Goal: Information Seeking & Learning: Learn about a topic

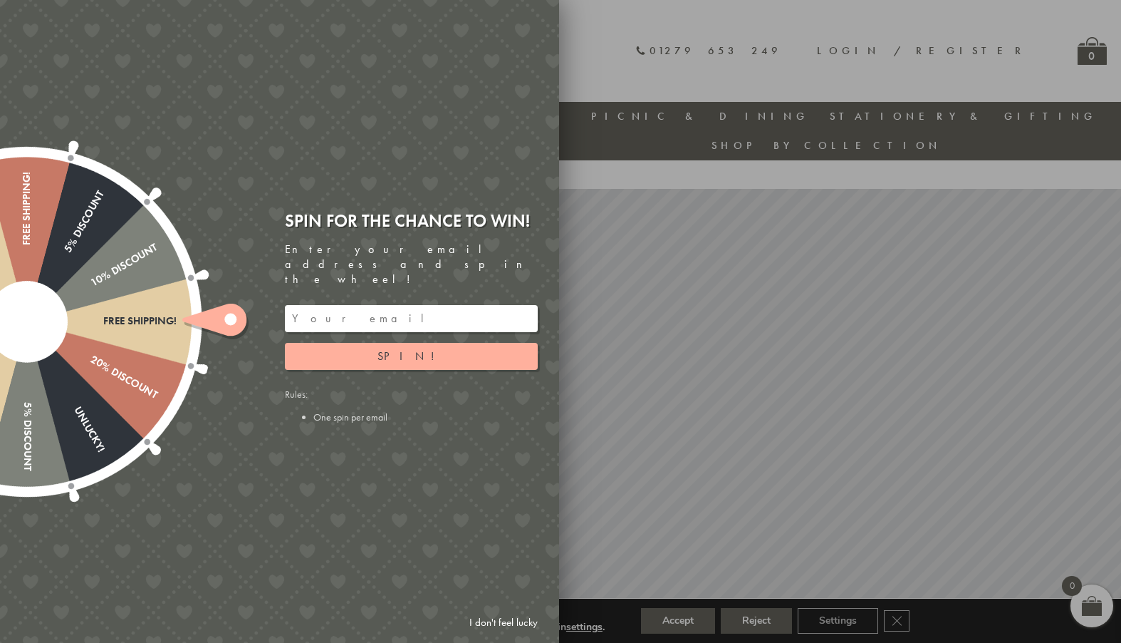
click at [505, 620] on link "I don't feel lucky" at bounding box center [503, 622] width 83 height 26
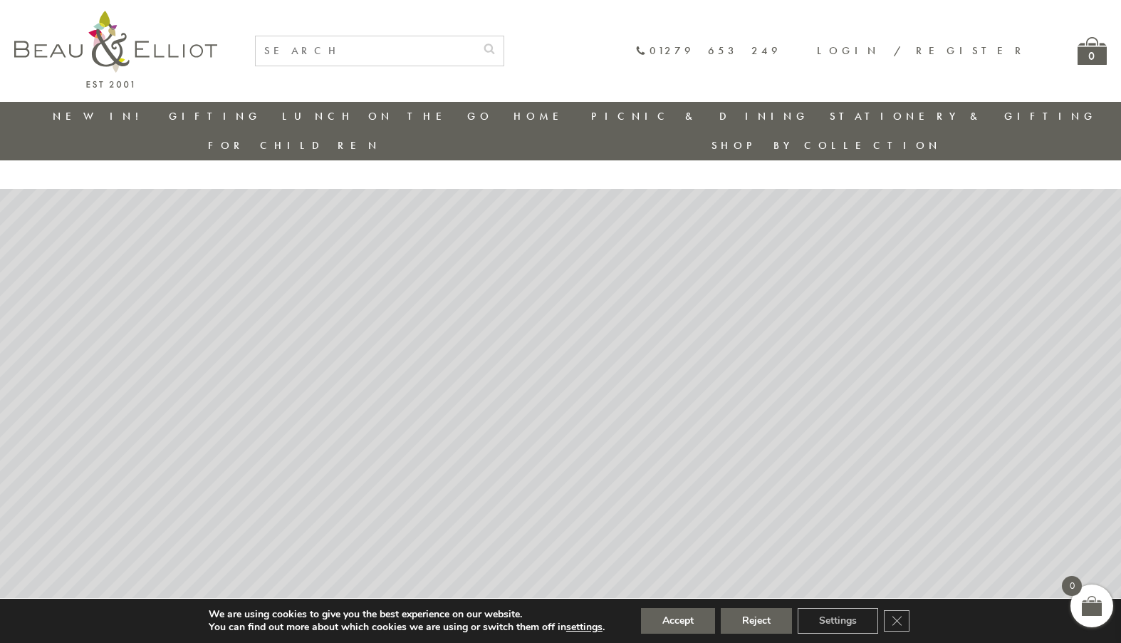
click at [475, 44] on input "text" at bounding box center [365, 50] width 219 height 29
type input "baking tins"
click at [475, 36] on button "submit" at bounding box center [489, 47] width 28 height 23
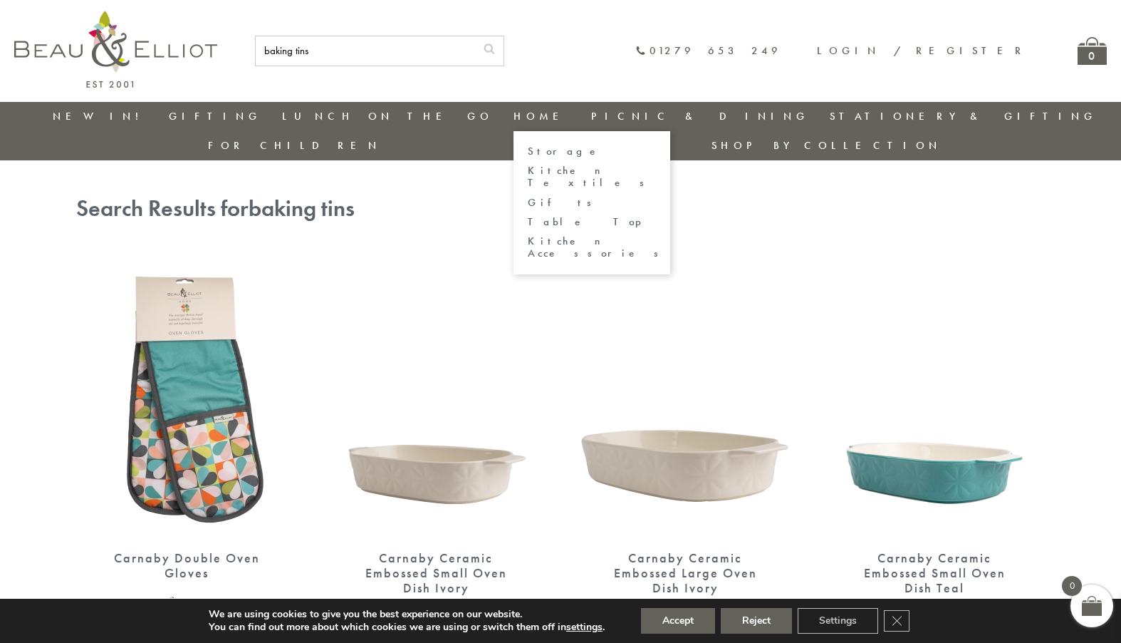
click at [514, 113] on link "Home" at bounding box center [542, 116] width 57 height 14
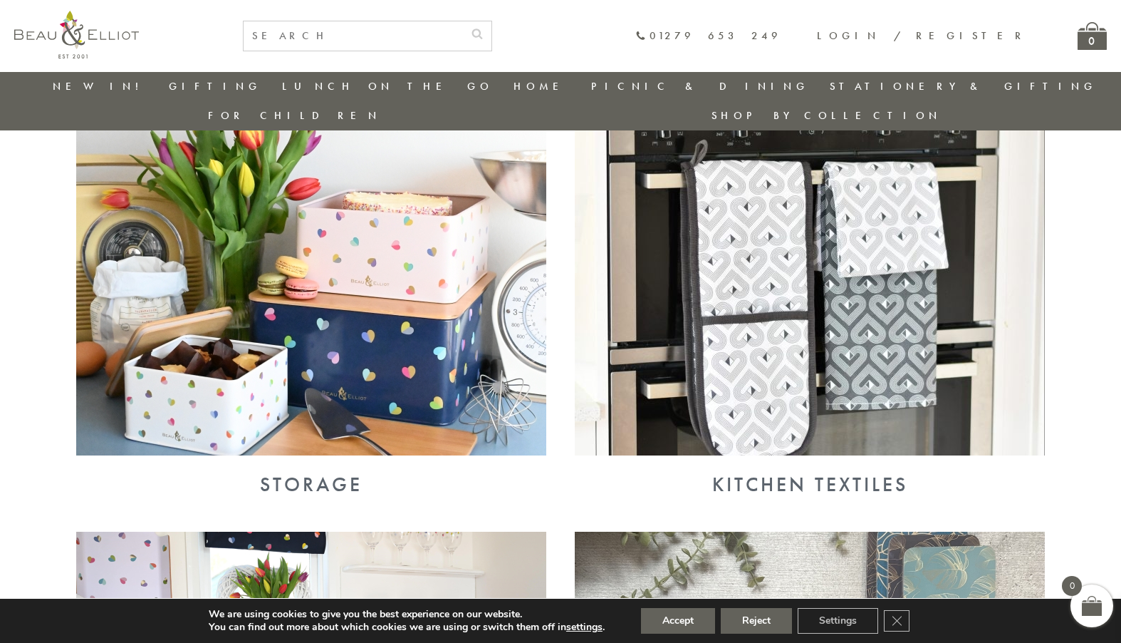
scroll to position [540, 0]
click at [380, 296] on img at bounding box center [311, 285] width 470 height 342
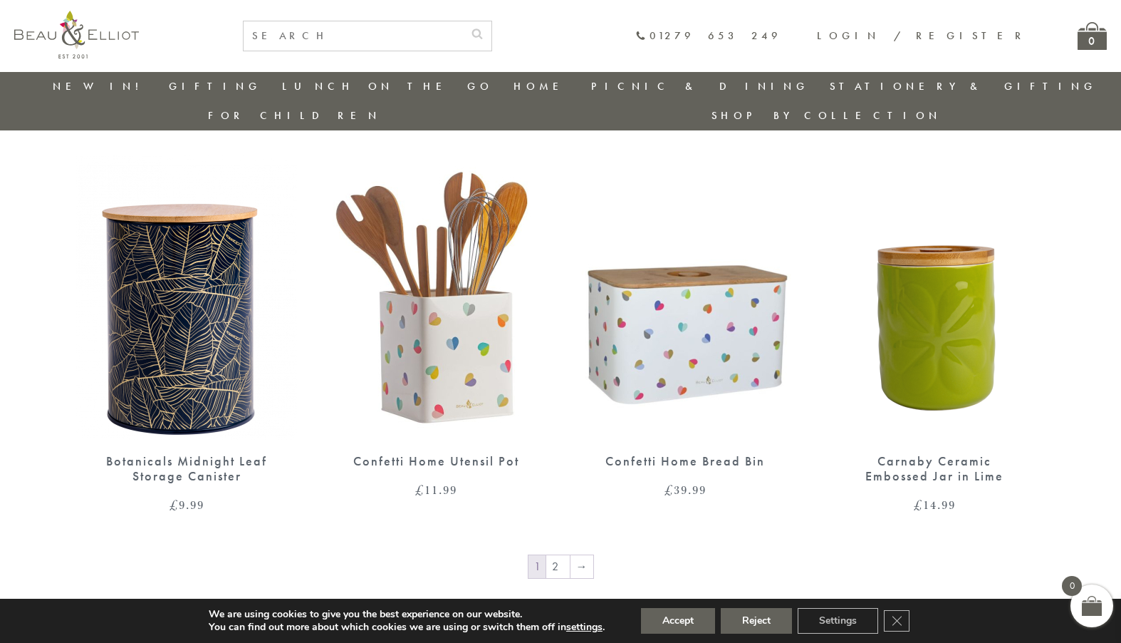
scroll to position [2463, 0]
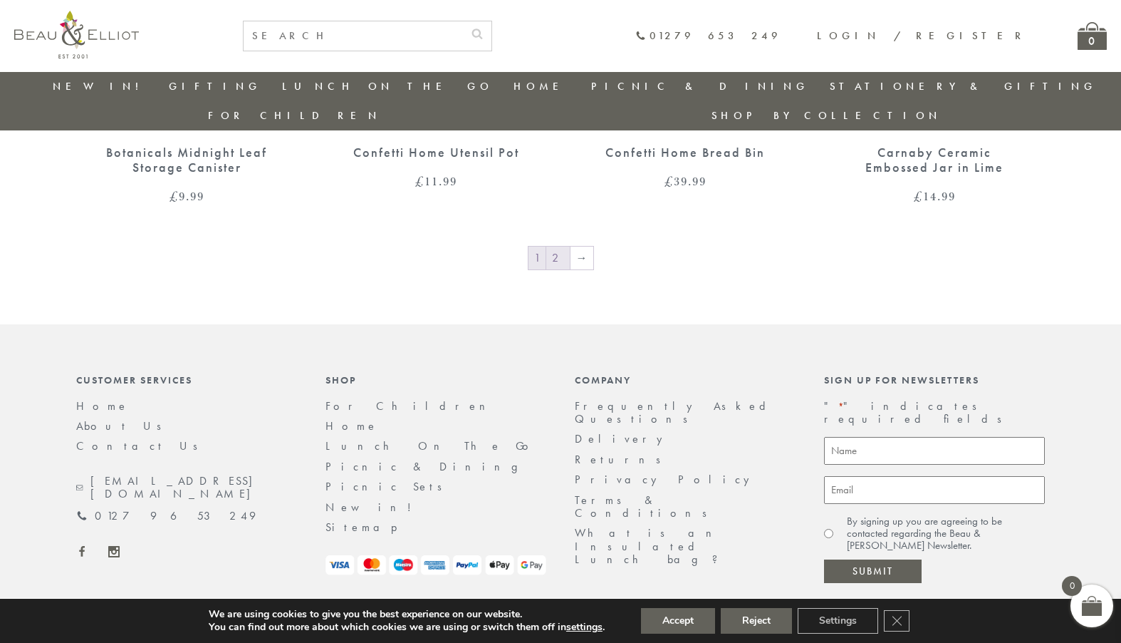
click at [562, 246] on link "2" at bounding box center [558, 257] width 24 height 23
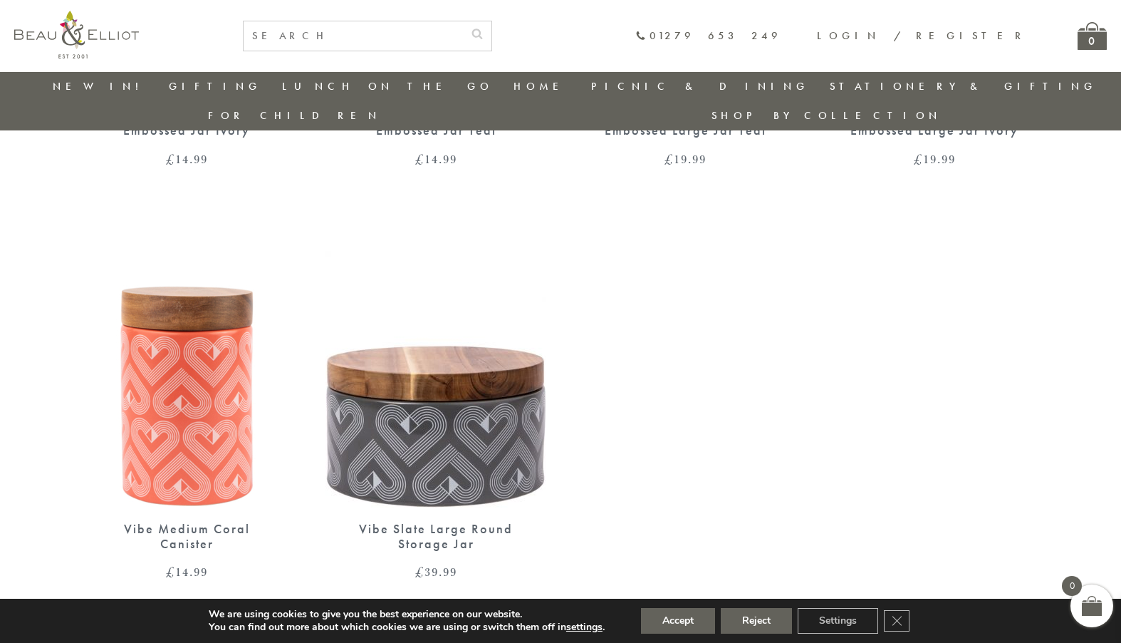
scroll to position [967, 0]
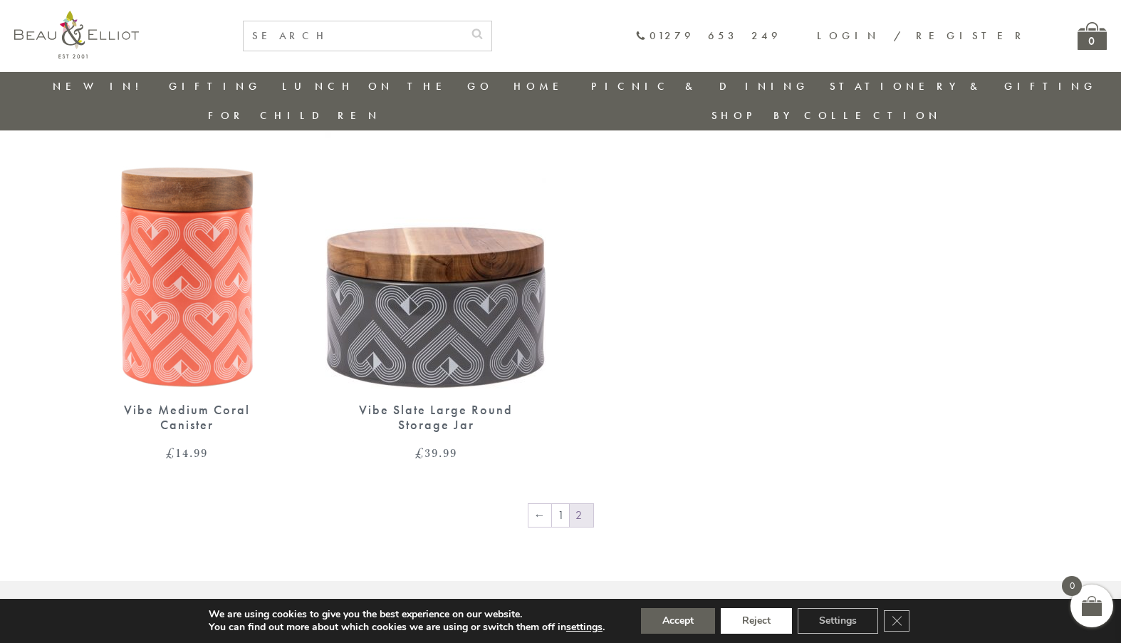
click at [754, 620] on button "Reject" at bounding box center [756, 621] width 71 height 26
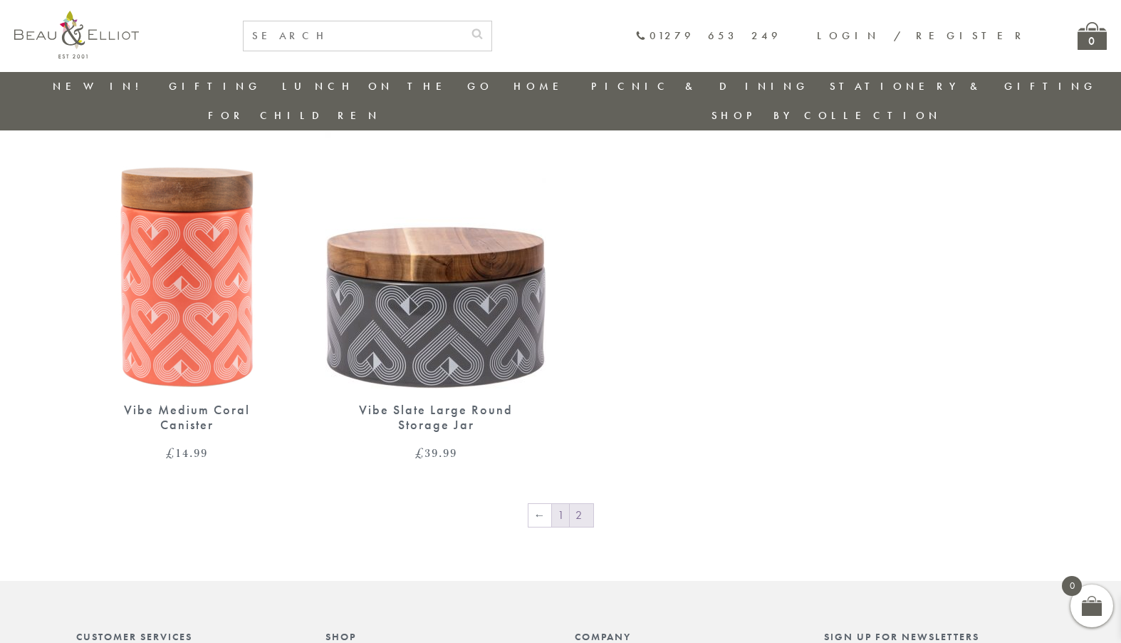
click at [563, 504] on link "1" at bounding box center [560, 515] width 17 height 23
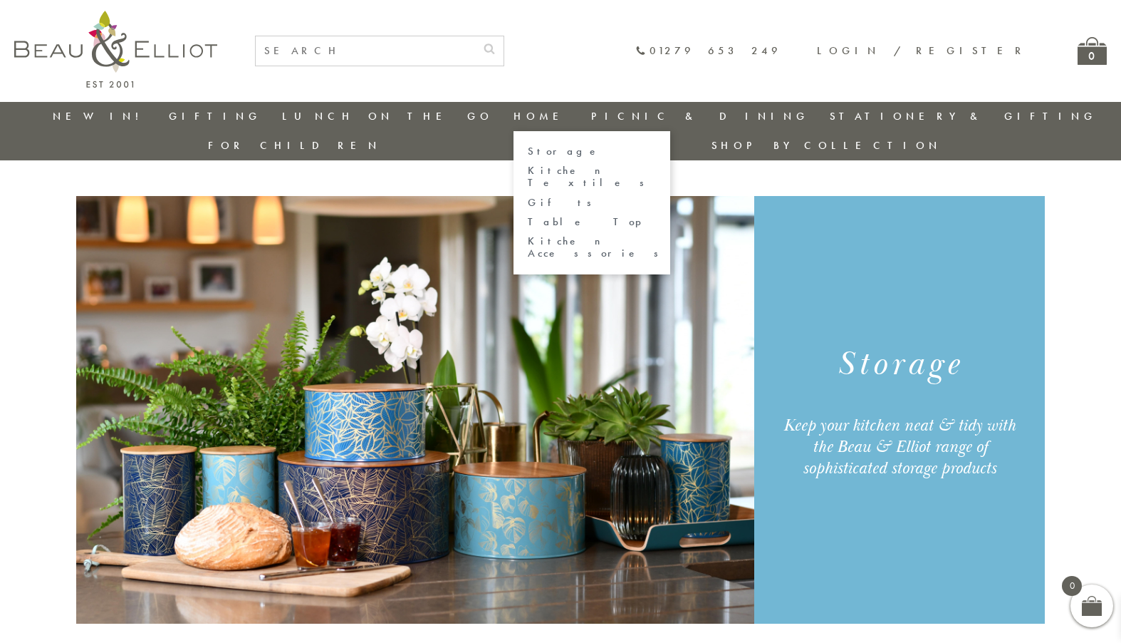
click at [514, 112] on link "Home" at bounding box center [542, 116] width 57 height 14
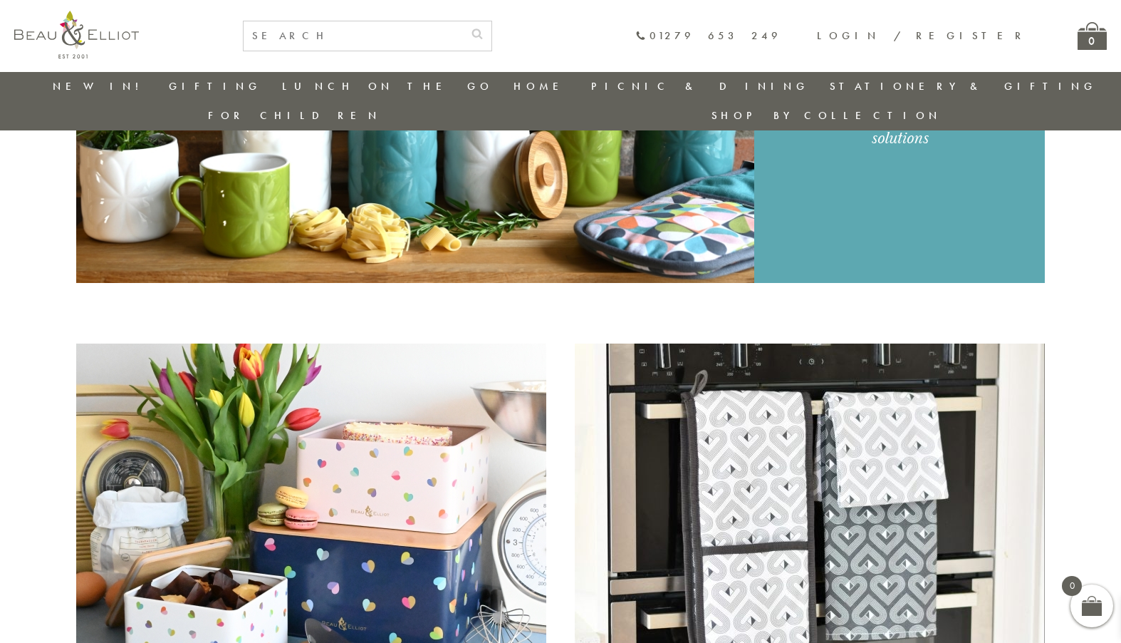
scroll to position [255, 0]
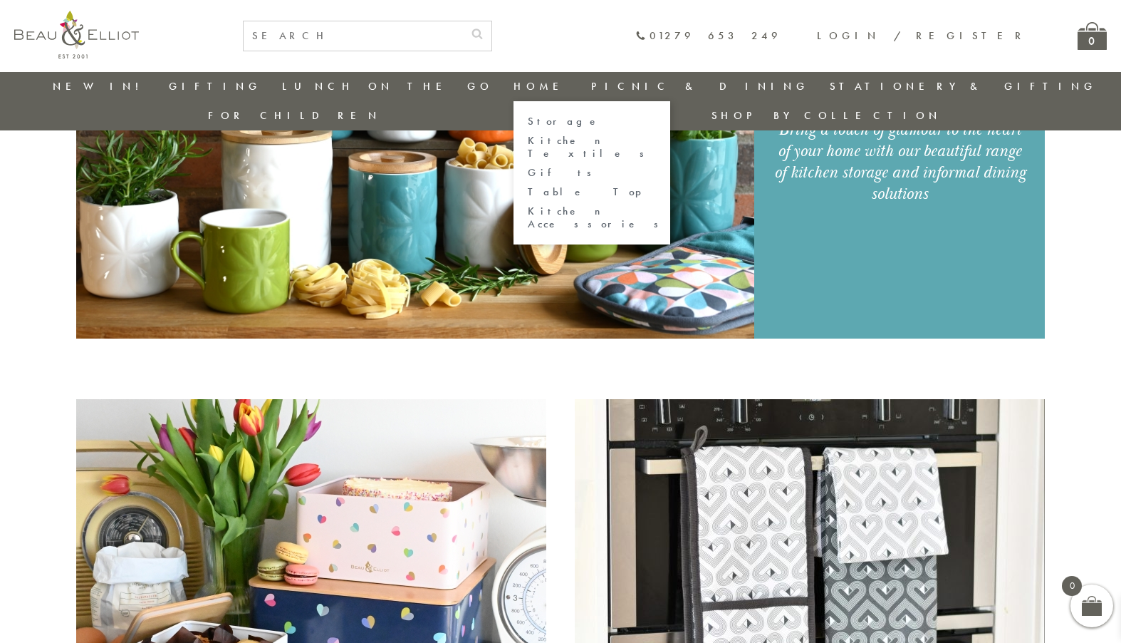
click at [528, 124] on link "Storage" at bounding box center [592, 121] width 128 height 12
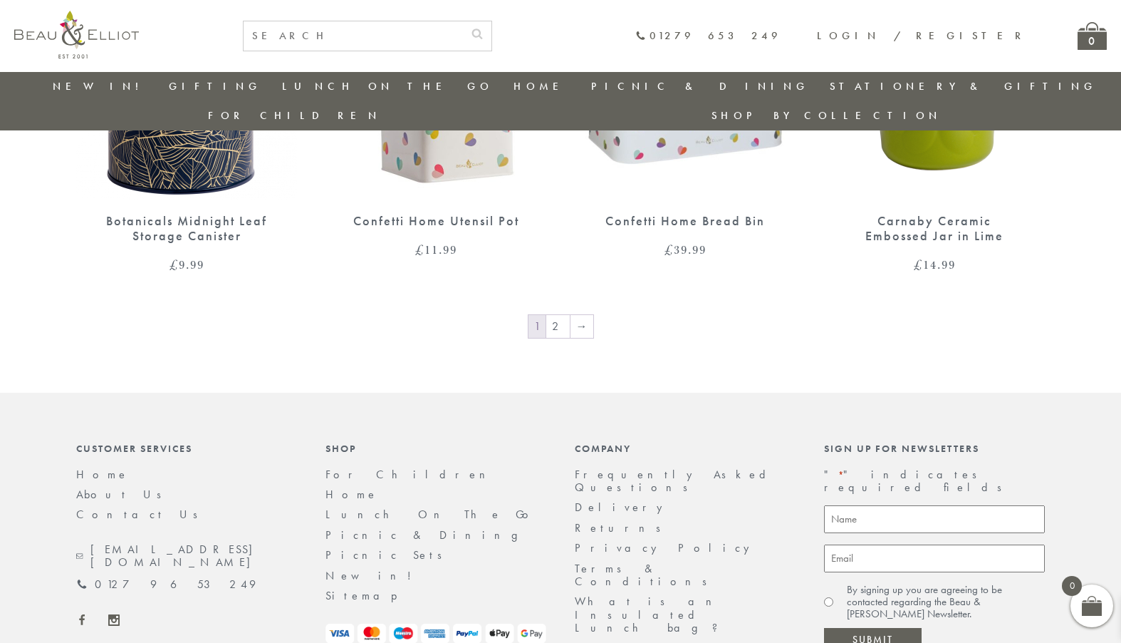
scroll to position [2463, 0]
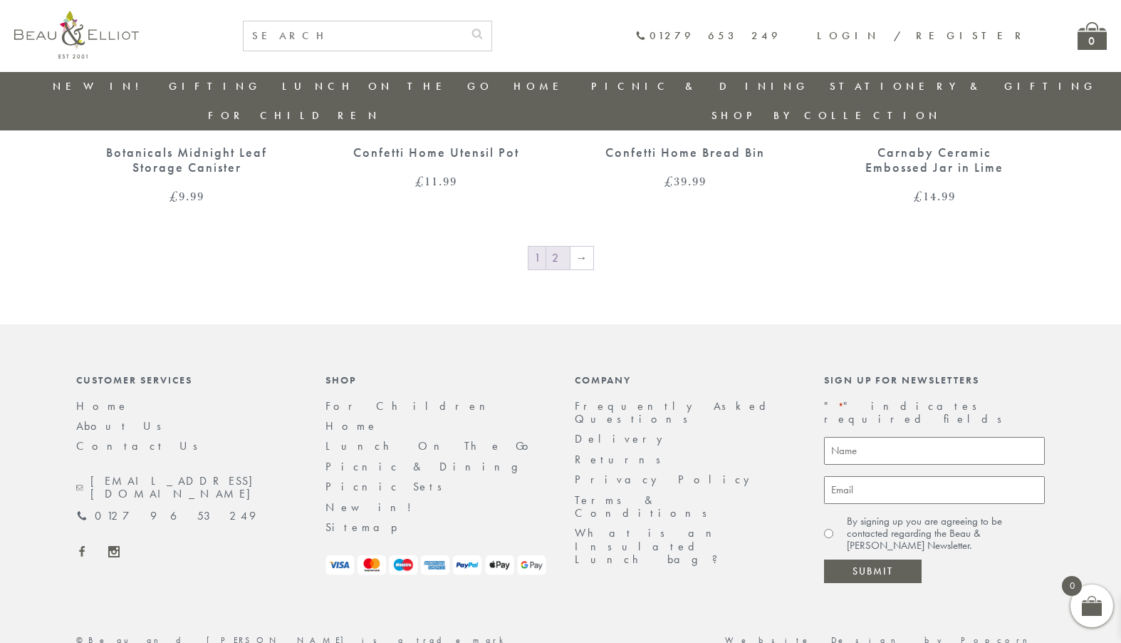
click at [561, 246] on link "2" at bounding box center [558, 257] width 24 height 23
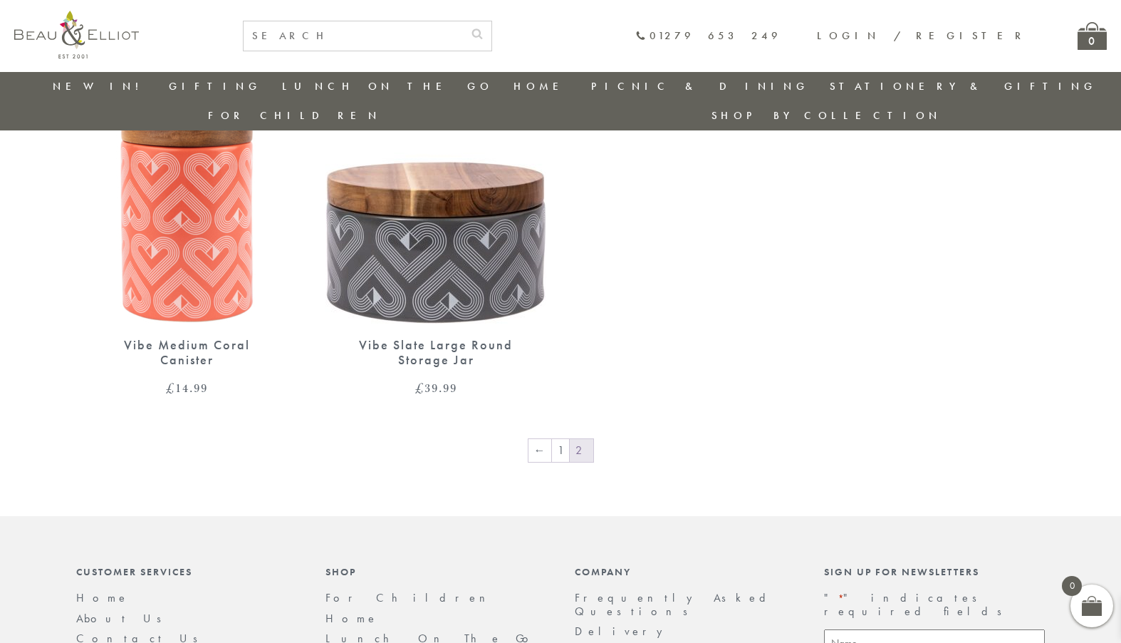
scroll to position [1110, 0]
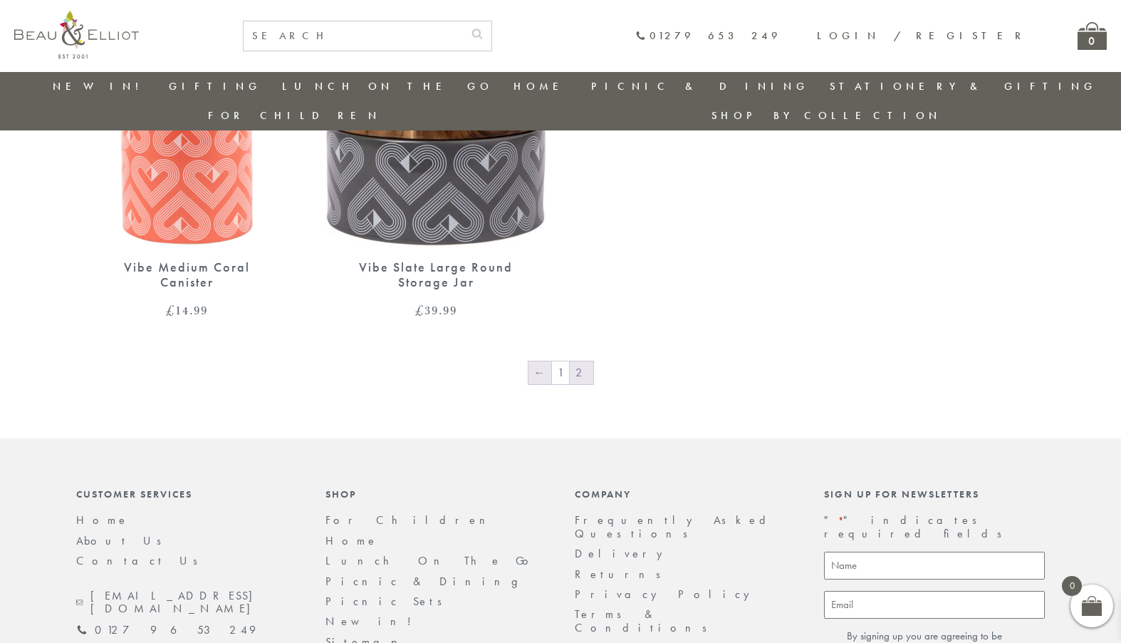
click at [546, 361] on link "←" at bounding box center [540, 372] width 23 height 23
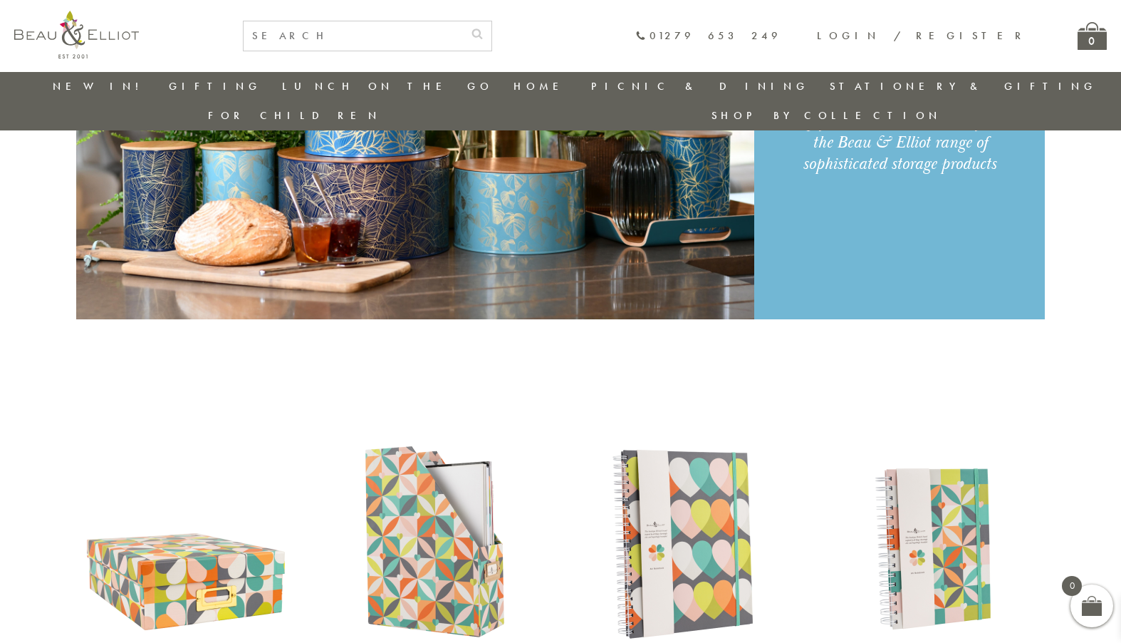
scroll to position [184, 0]
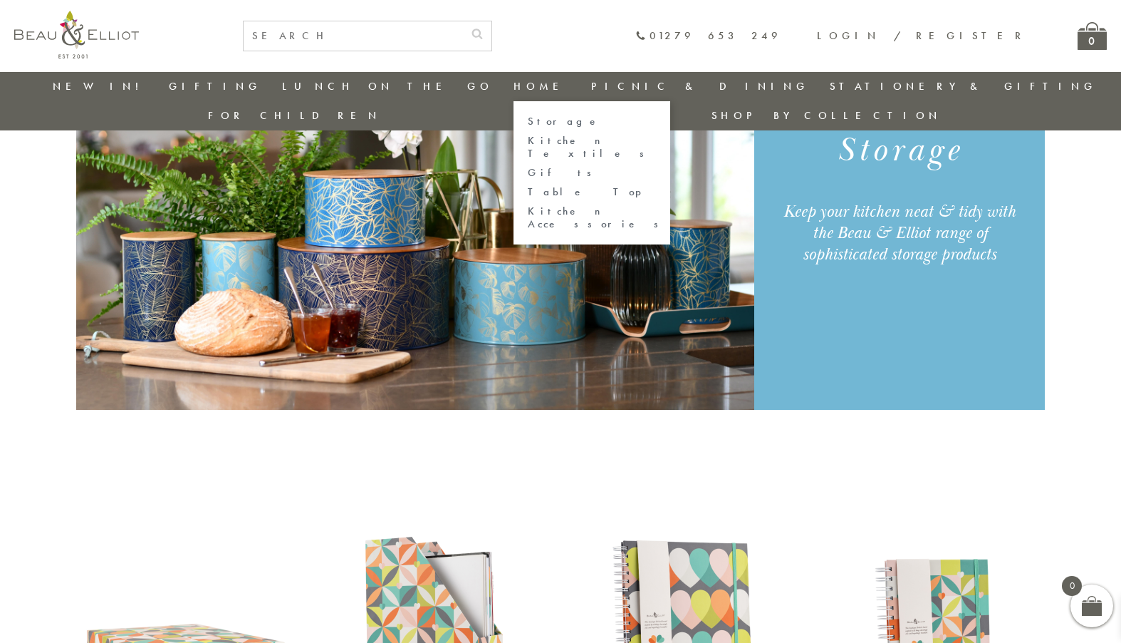
click at [528, 142] on link "Kitchen Textiles" at bounding box center [592, 147] width 128 height 25
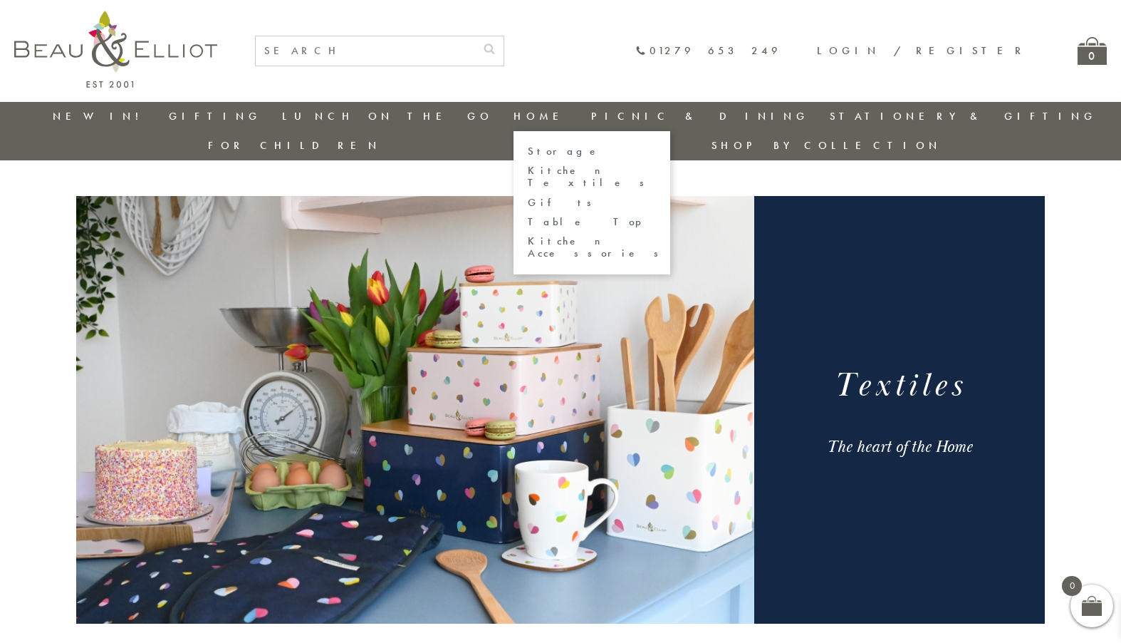
click at [528, 197] on link "Gifts" at bounding box center [592, 203] width 128 height 12
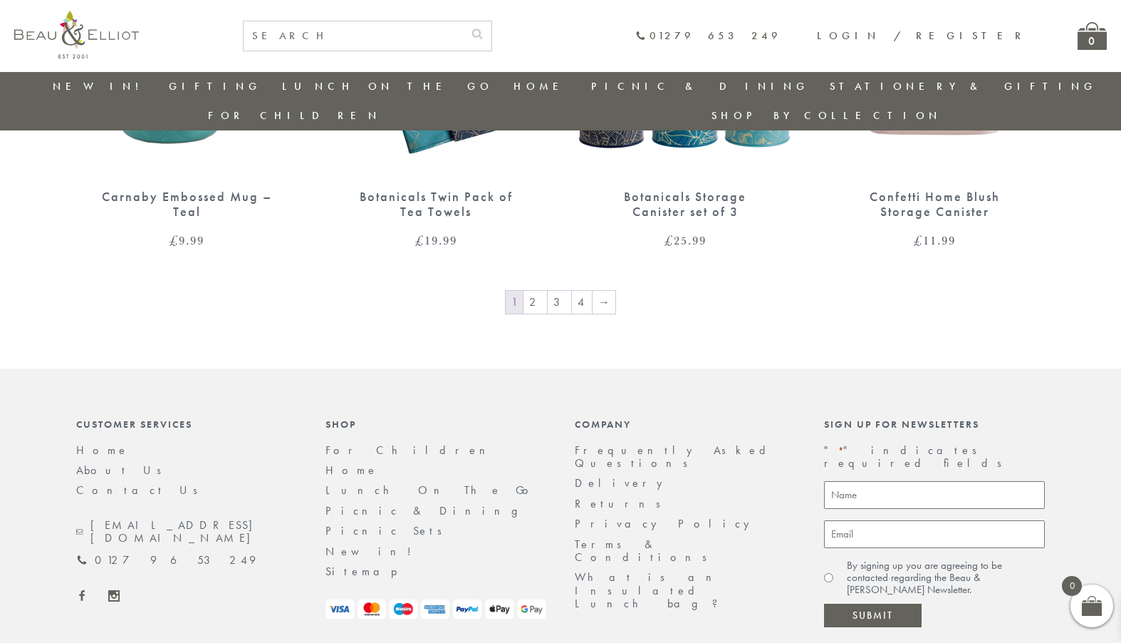
scroll to position [2393, 0]
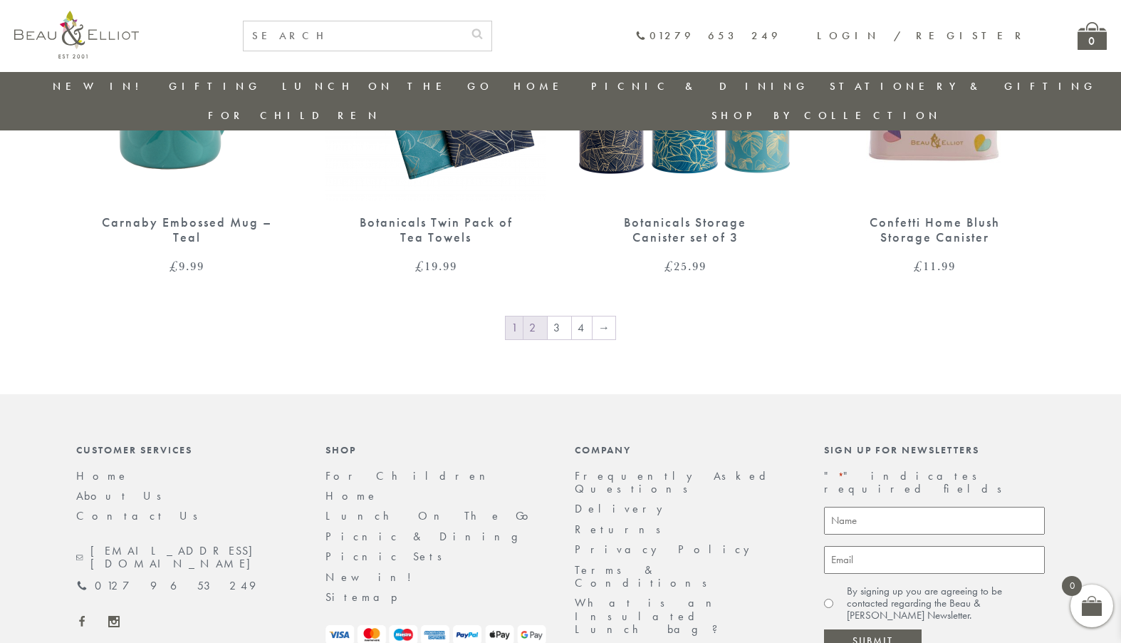
click at [534, 316] on link "2" at bounding box center [536, 327] width 24 height 23
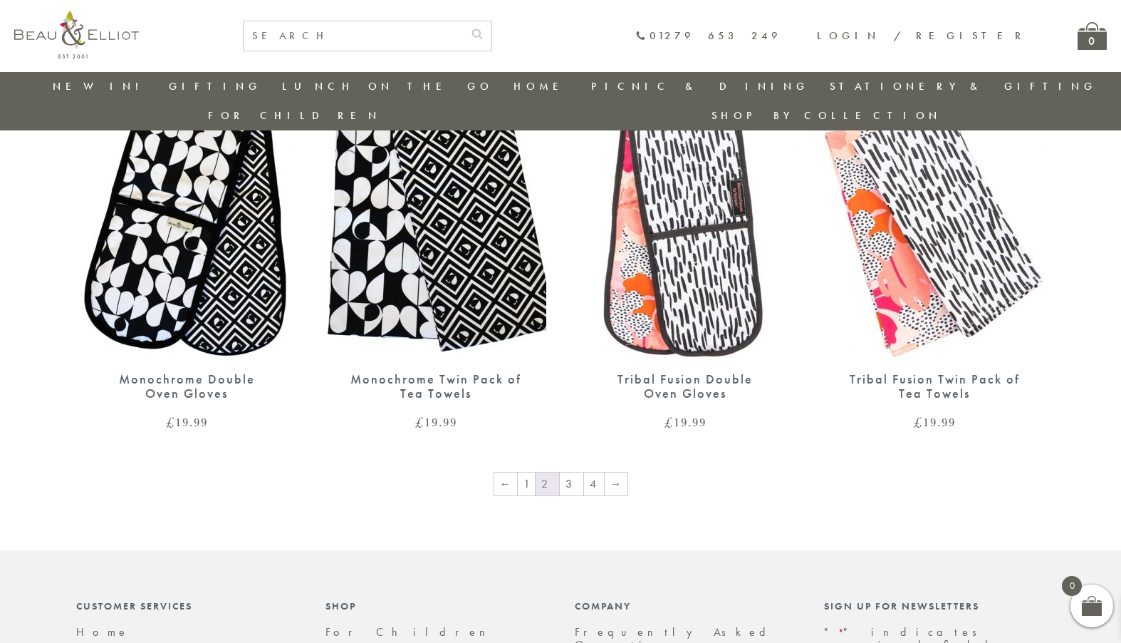
scroll to position [2450, 0]
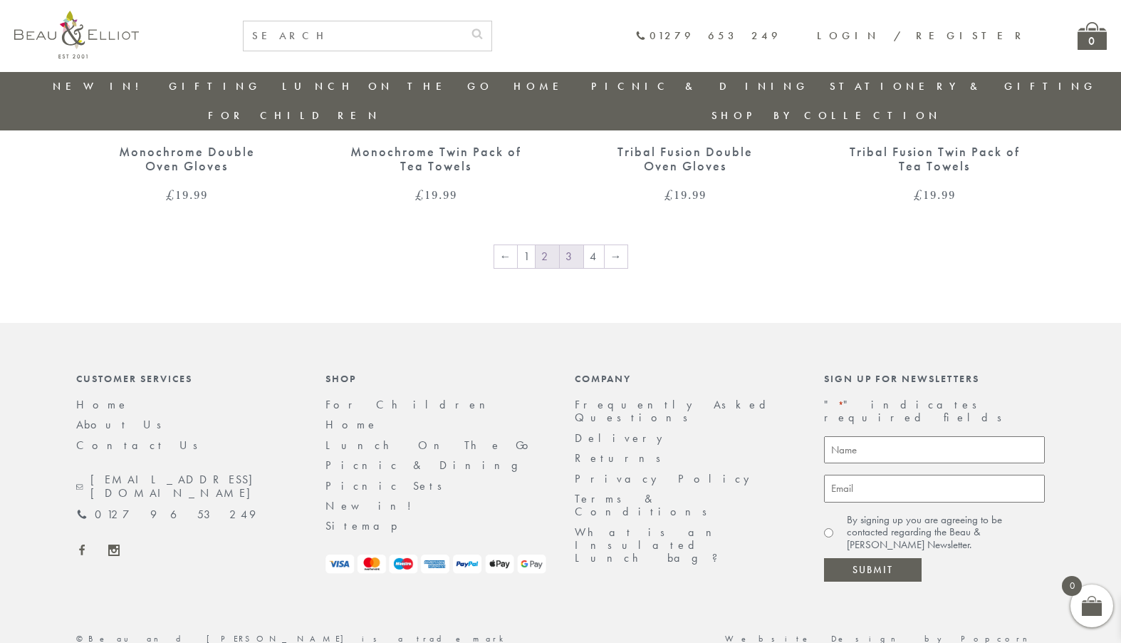
click at [568, 245] on link "3" at bounding box center [572, 256] width 24 height 23
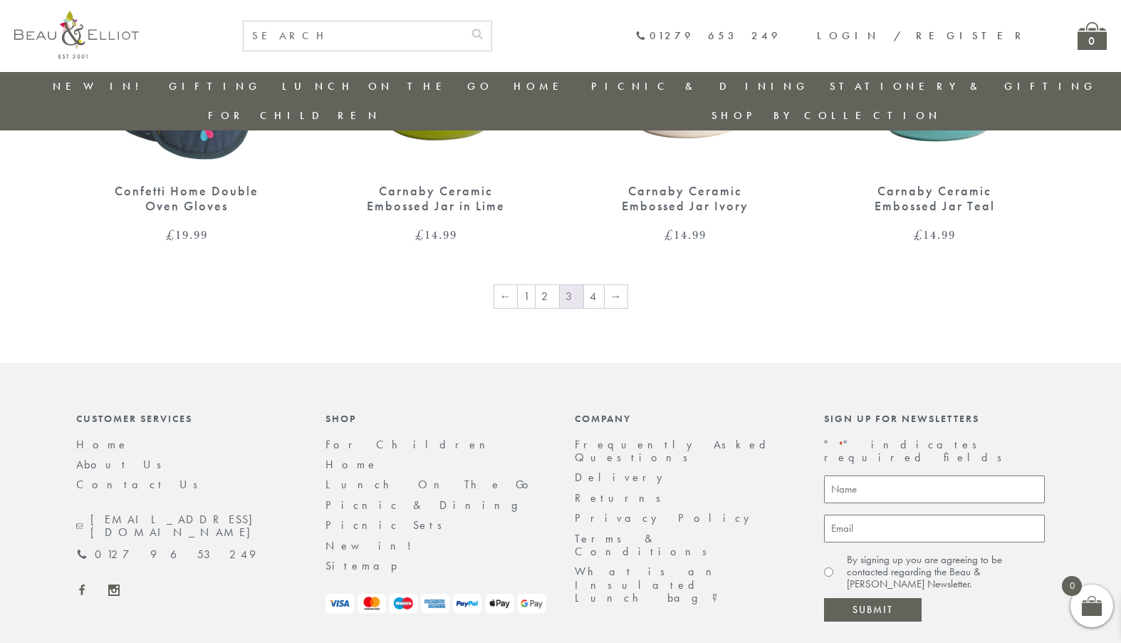
scroll to position [2465, 0]
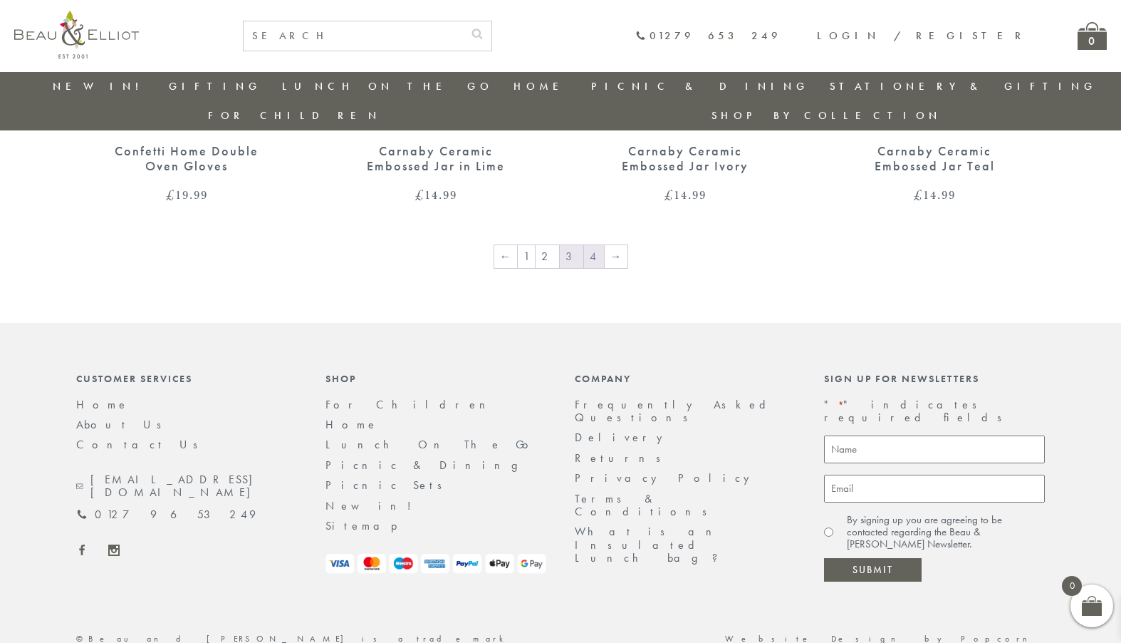
click at [588, 245] on link "4" at bounding box center [594, 256] width 20 height 23
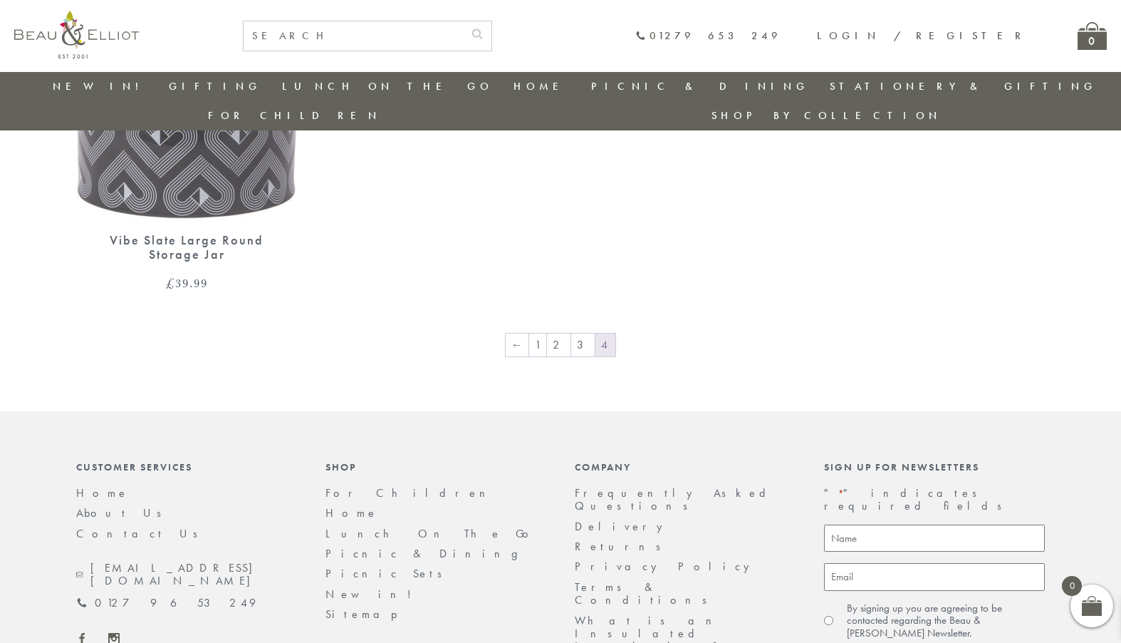
scroll to position [1608, 0]
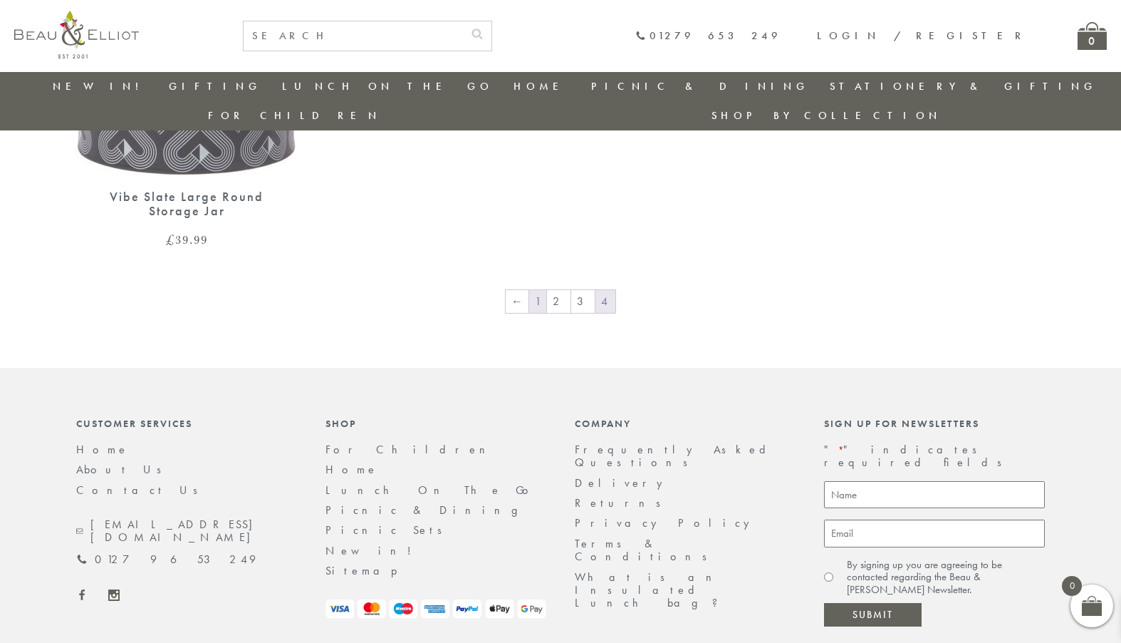
click at [546, 290] on link "1" at bounding box center [537, 301] width 17 height 23
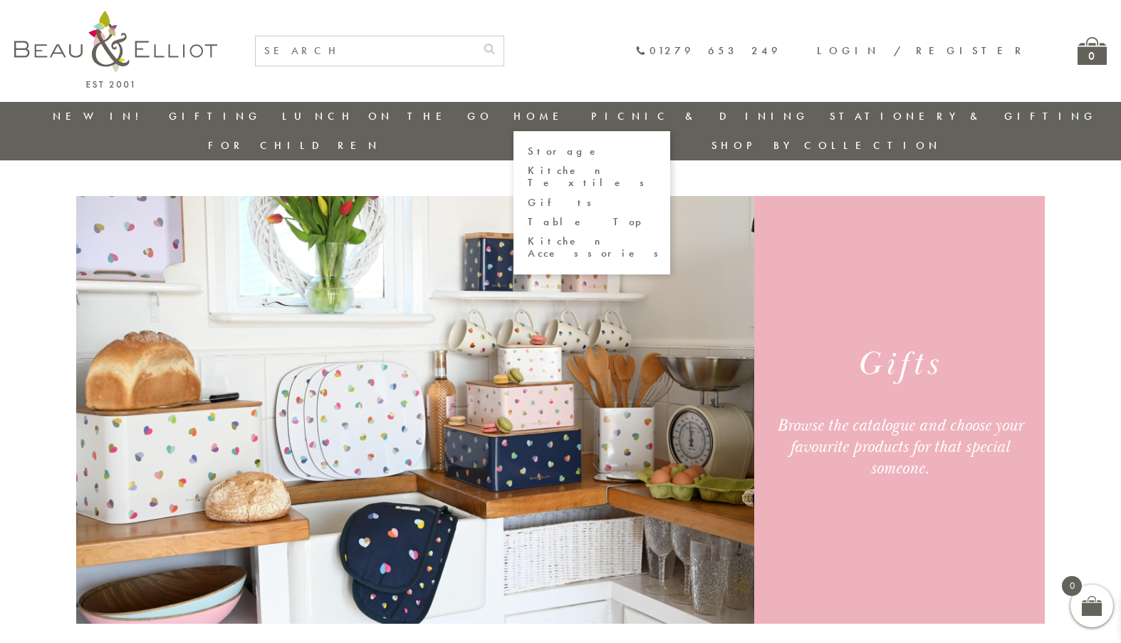
click at [528, 216] on link "Table Top" at bounding box center [592, 222] width 128 height 12
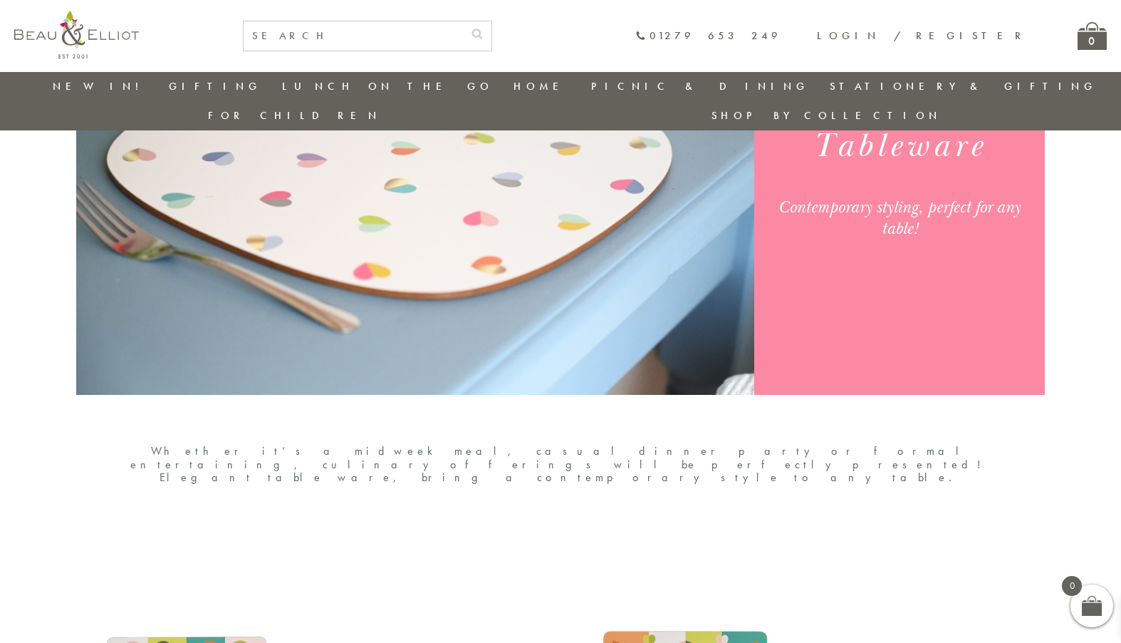
scroll to position [184, 0]
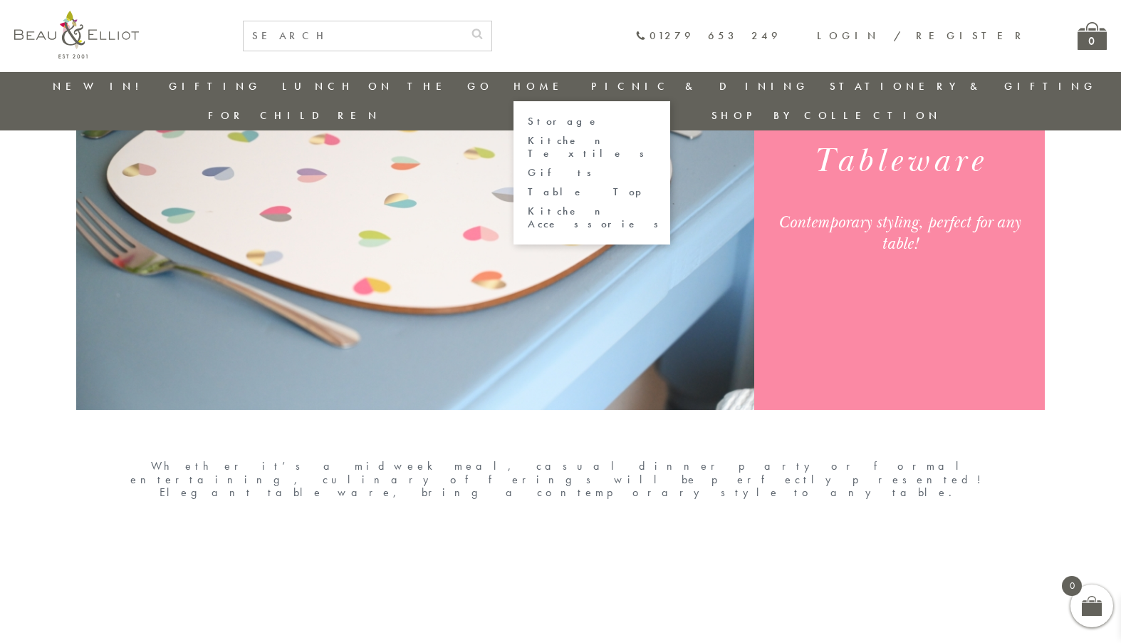
click at [528, 205] on link "Kitchen Accessories" at bounding box center [592, 217] width 128 height 25
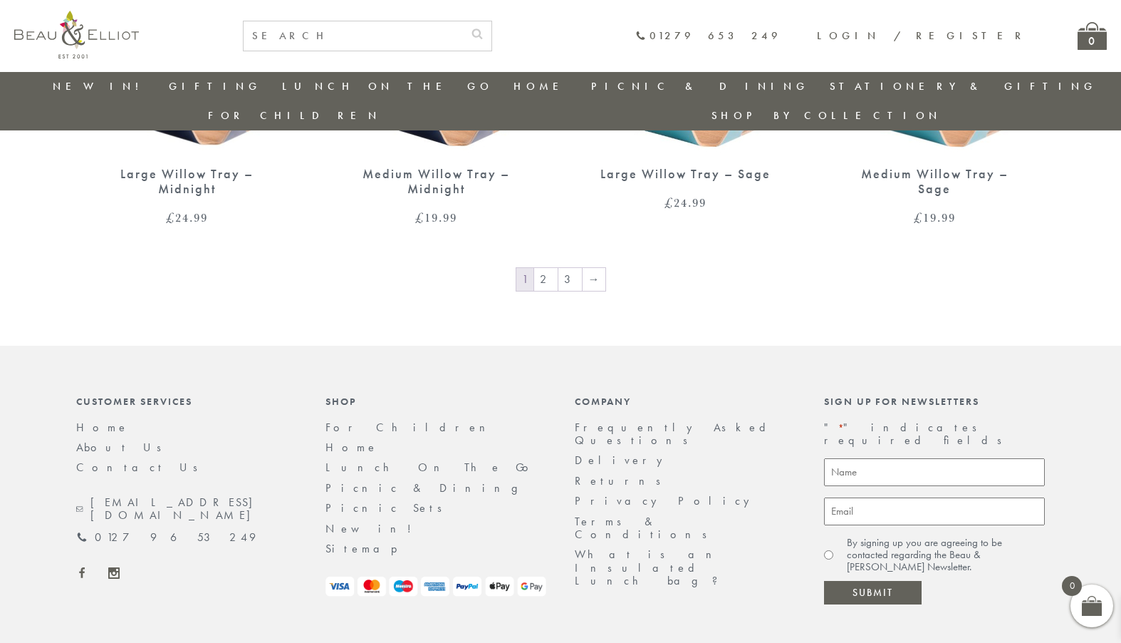
scroll to position [2463, 0]
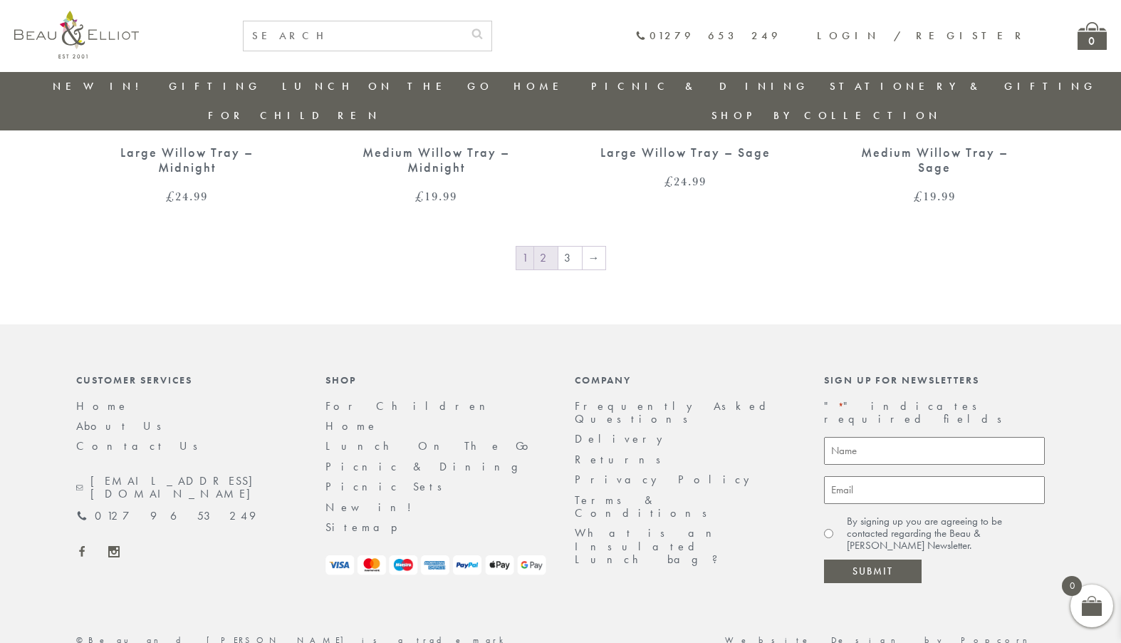
click at [546, 246] on link "2" at bounding box center [546, 257] width 24 height 23
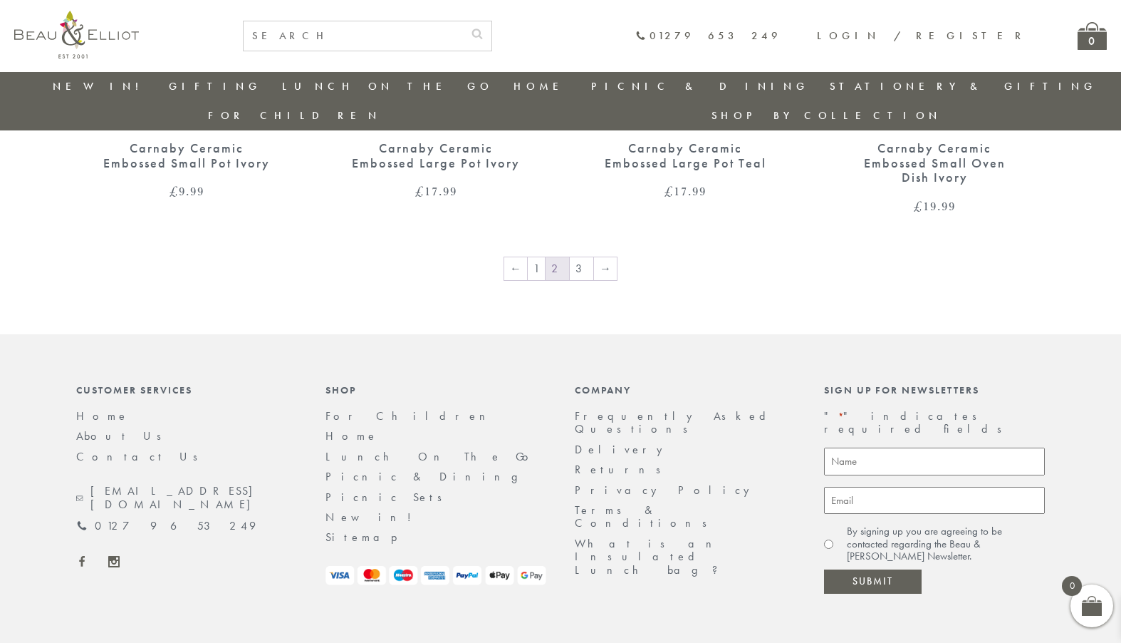
scroll to position [2494, 0]
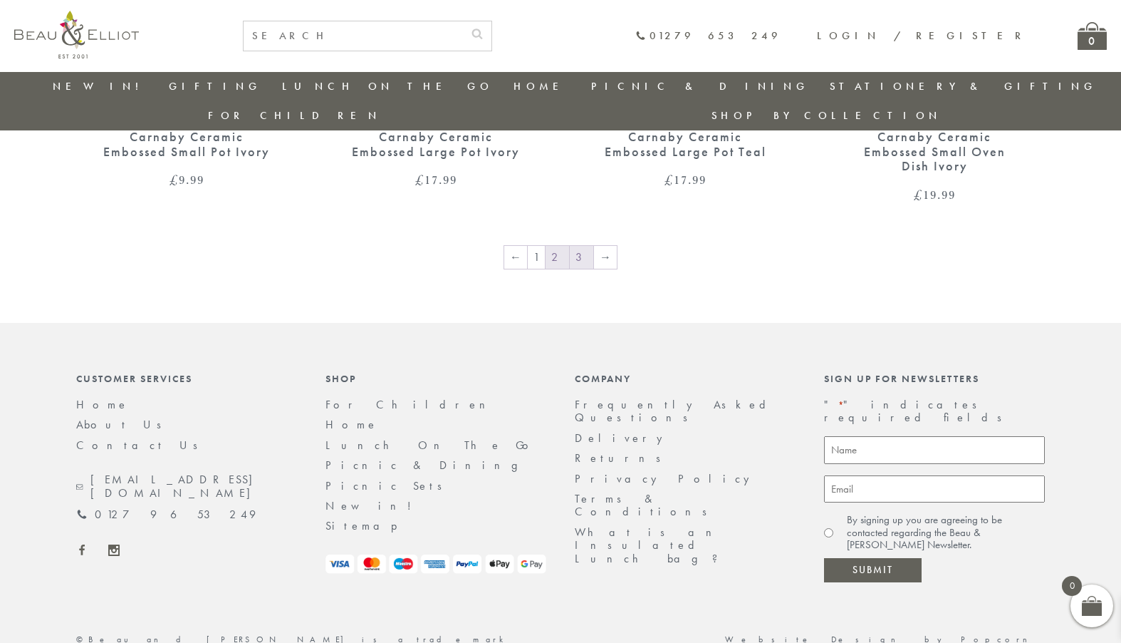
click at [583, 246] on link "3" at bounding box center [582, 257] width 24 height 23
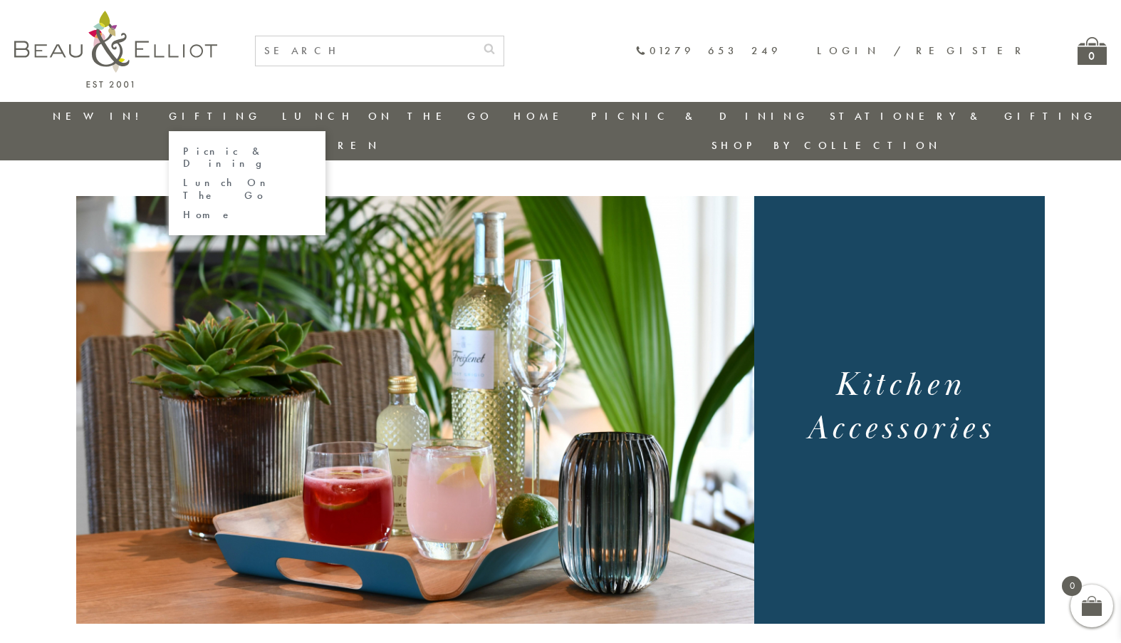
click at [176, 115] on link "Gifting" at bounding box center [215, 116] width 93 height 14
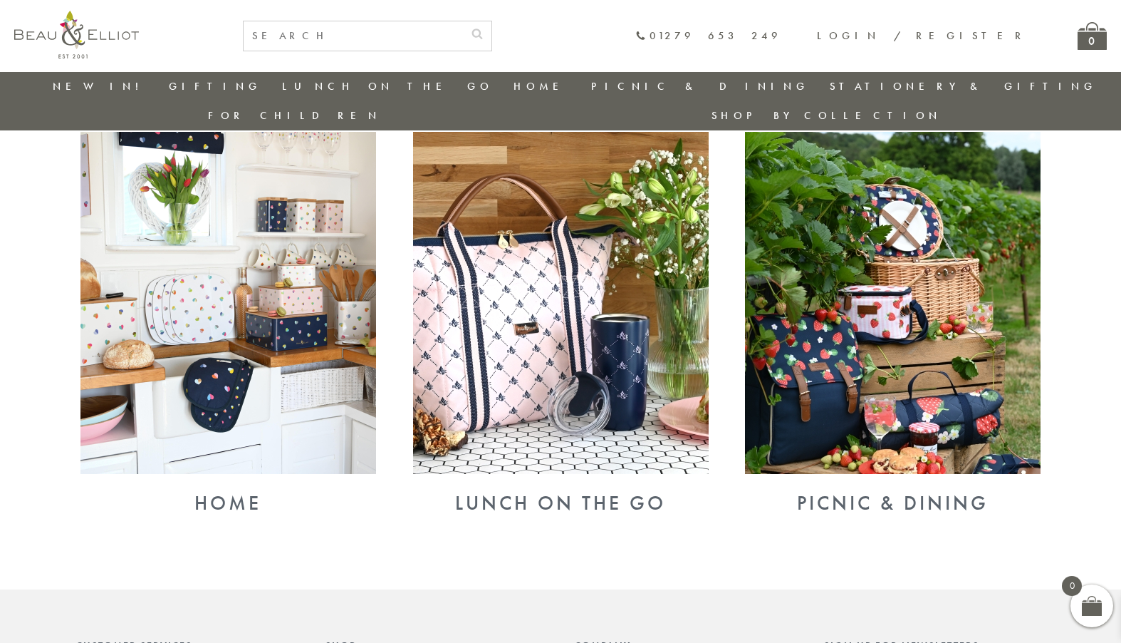
scroll to position [469, 0]
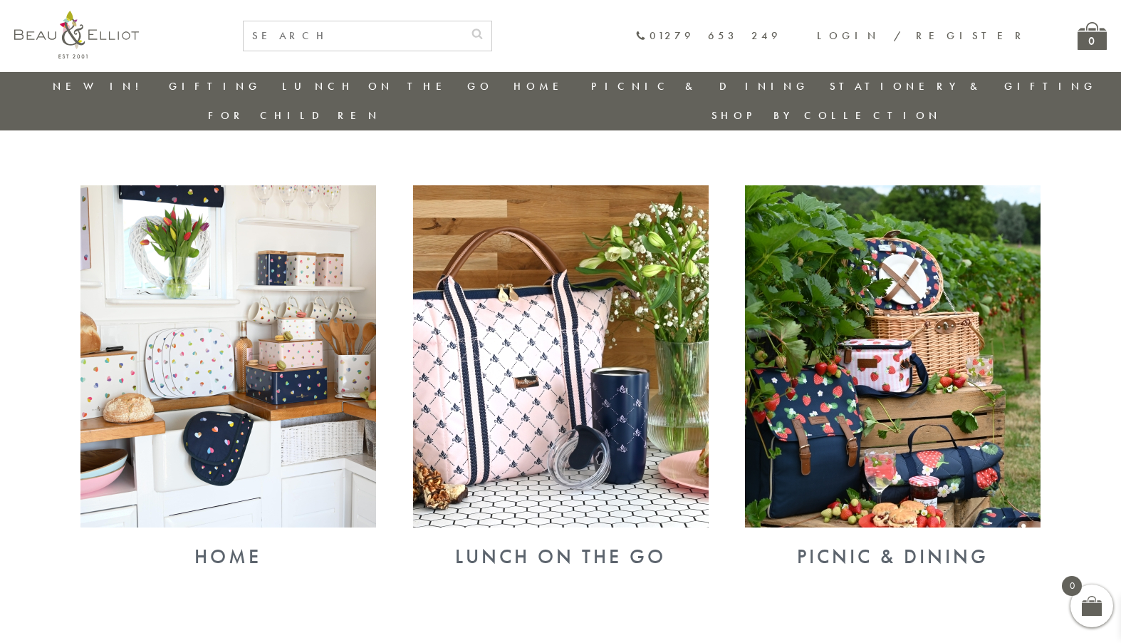
click at [266, 330] on img at bounding box center [228, 356] width 296 height 342
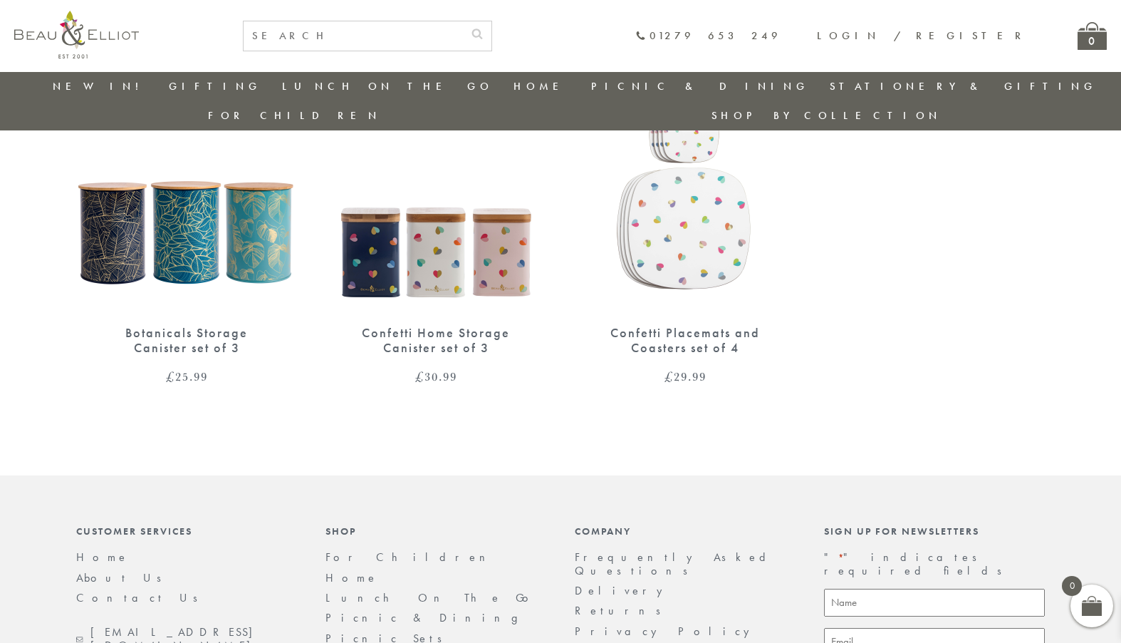
scroll to position [36, 0]
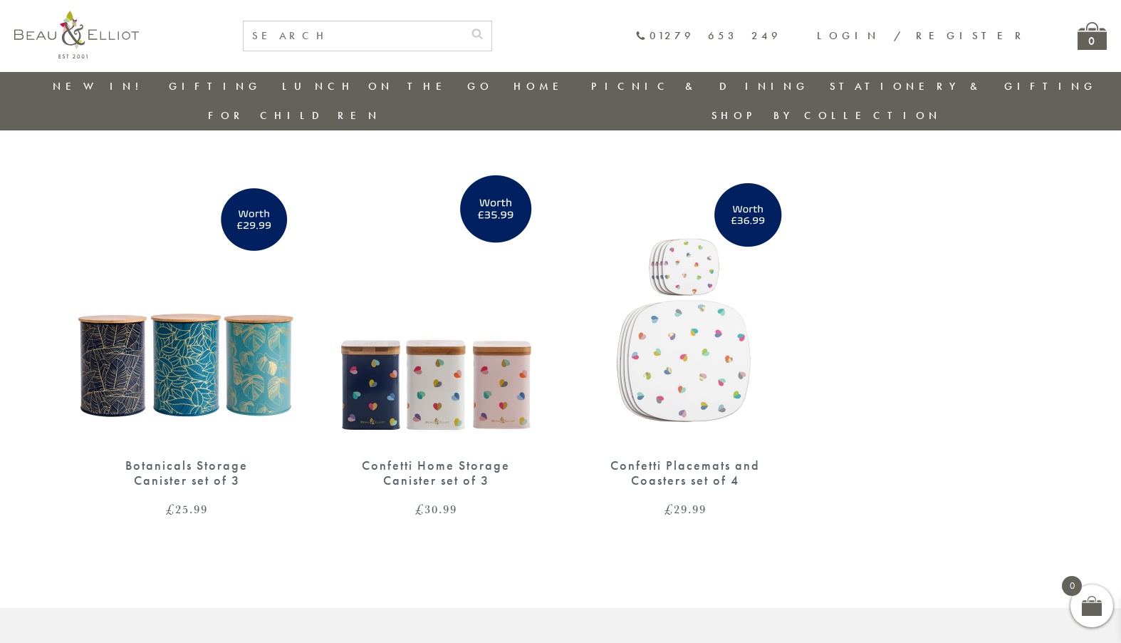
click at [449, 339] on img at bounding box center [436, 301] width 221 height 285
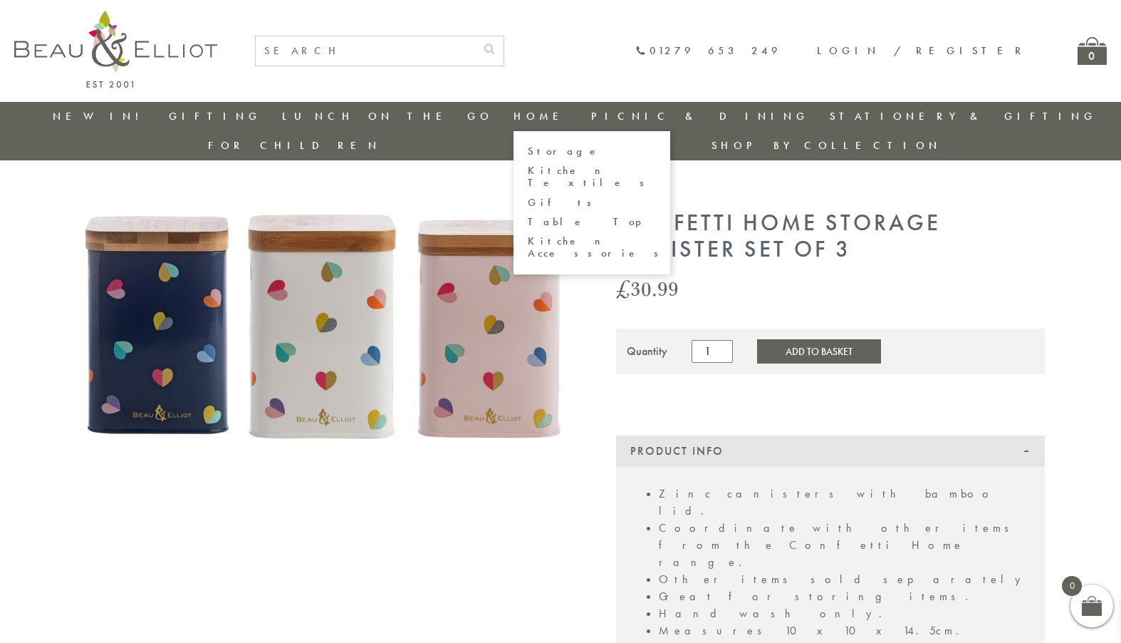
click at [514, 117] on link "Home" at bounding box center [542, 116] width 57 height 14
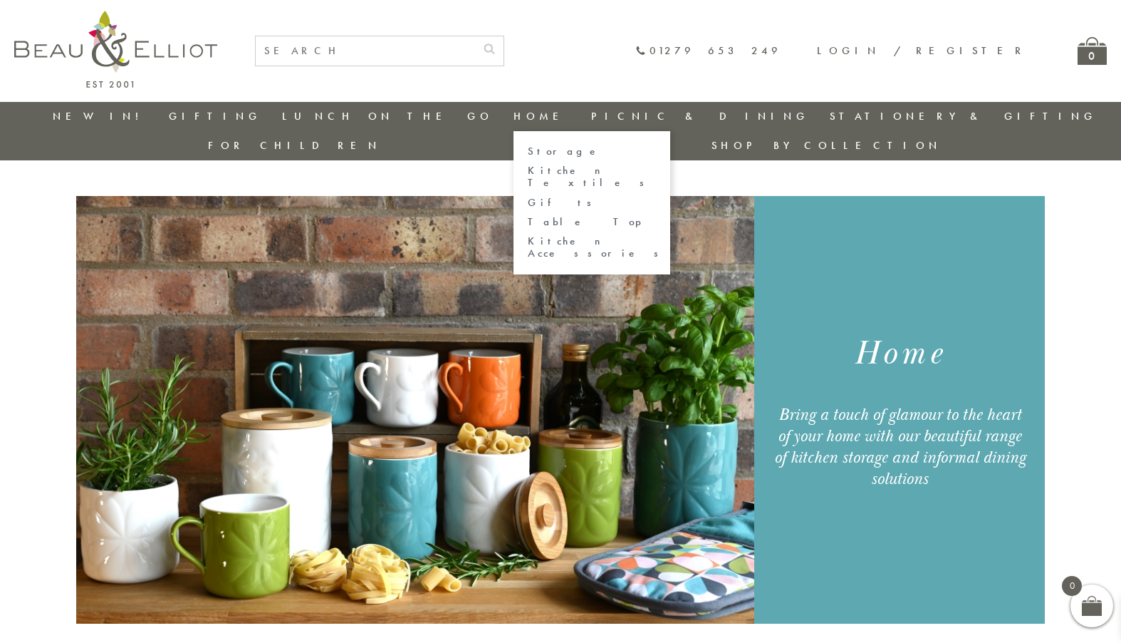
click at [514, 116] on link "Home" at bounding box center [542, 116] width 57 height 14
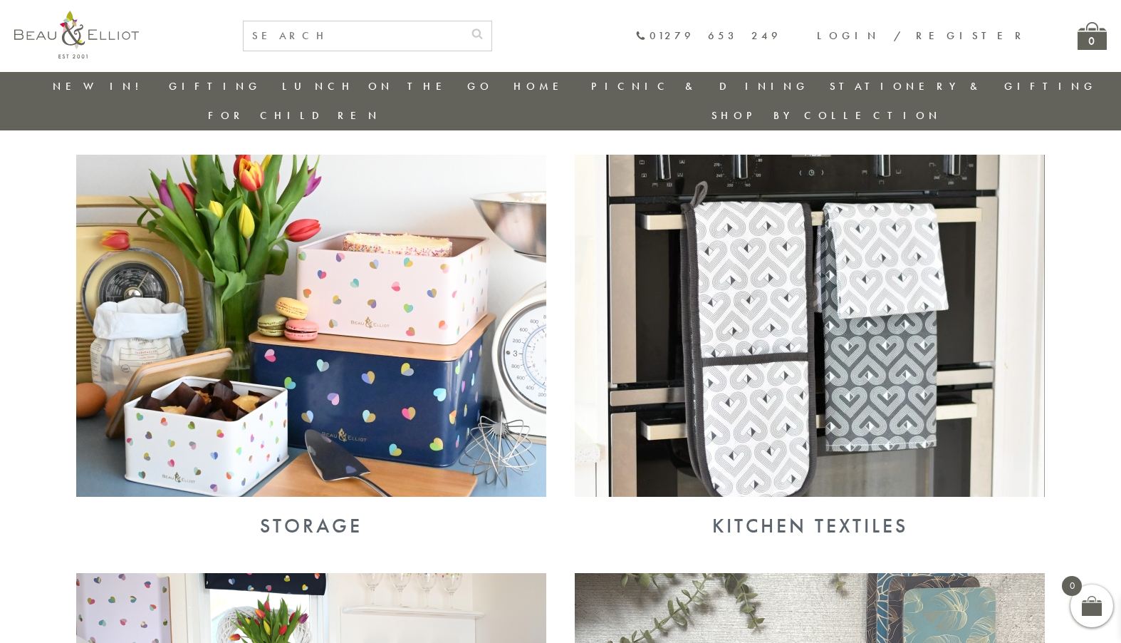
scroll to position [469, 0]
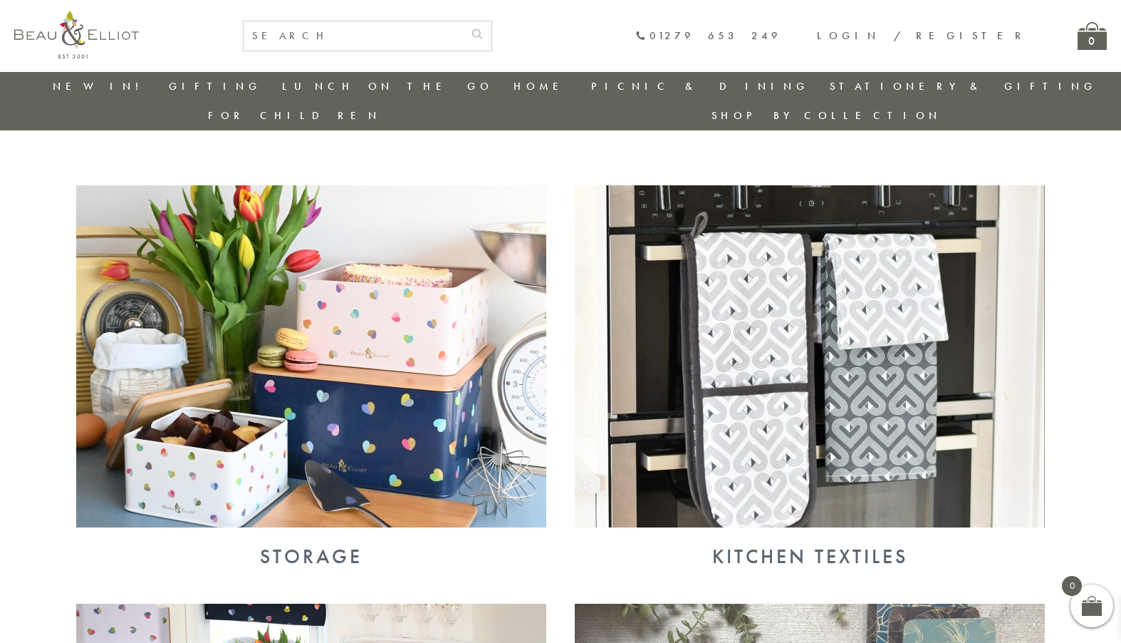
click at [385, 388] on img at bounding box center [311, 356] width 470 height 342
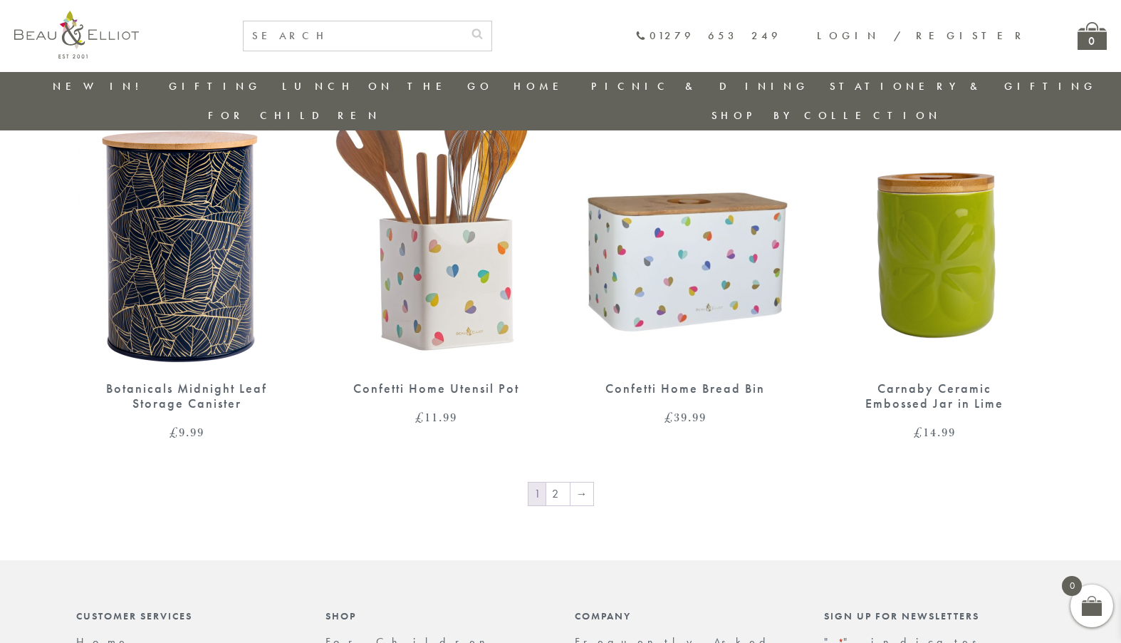
scroll to position [2250, 0]
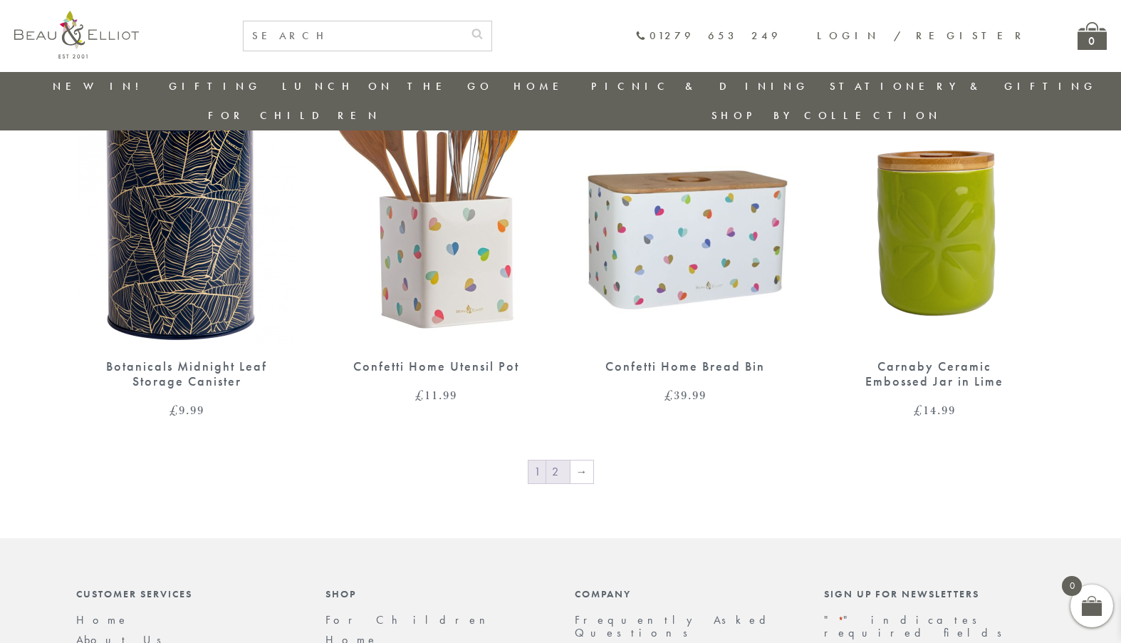
click at [559, 460] on link "2" at bounding box center [558, 471] width 24 height 23
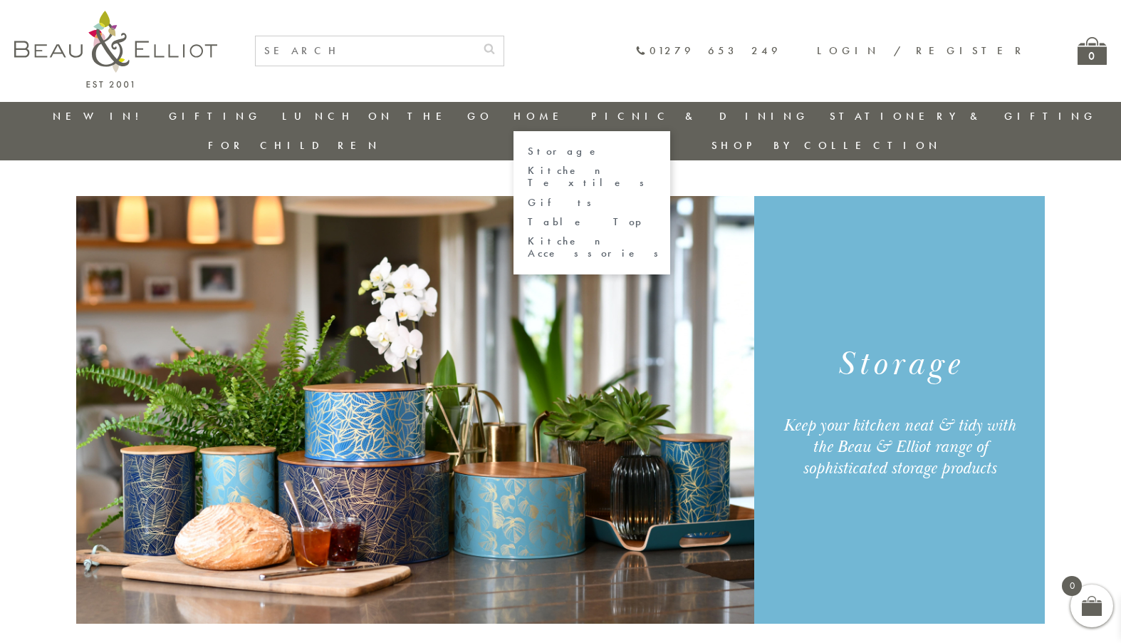
click at [528, 151] on link "Storage" at bounding box center [592, 151] width 128 height 12
click at [514, 118] on link "Home" at bounding box center [542, 116] width 57 height 14
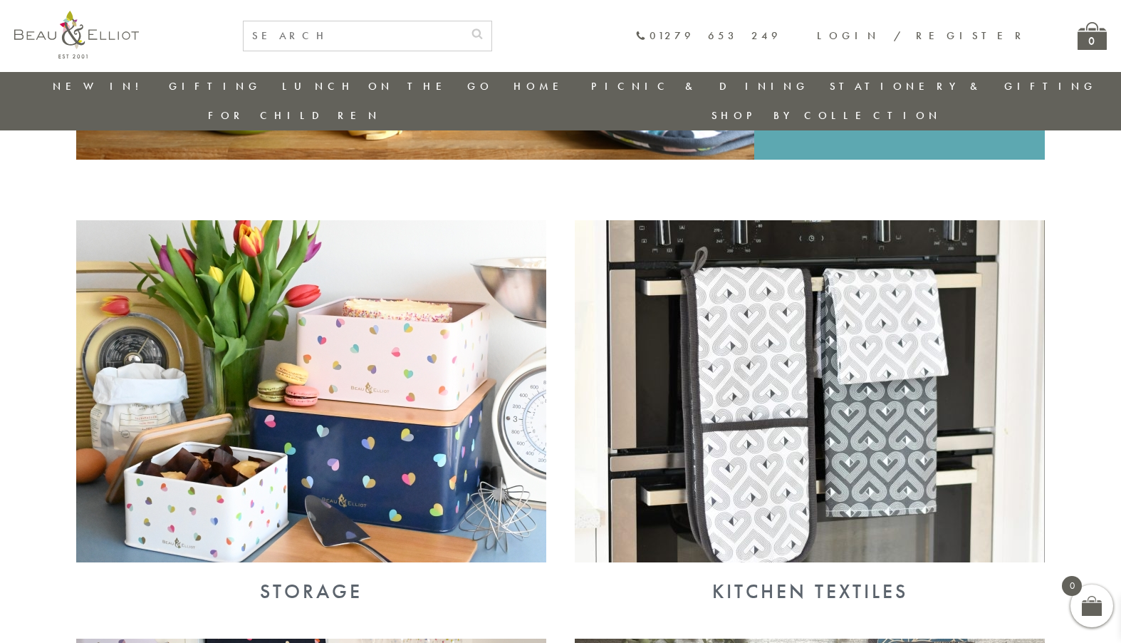
scroll to position [469, 0]
